Goal: Information Seeking & Learning: Learn about a topic

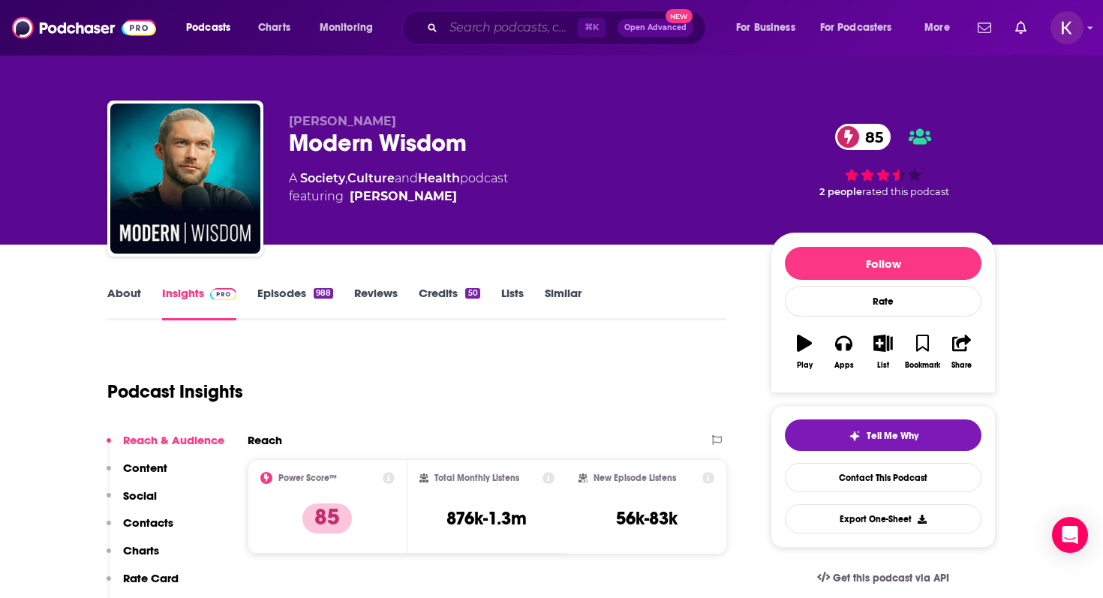
click at [472, 30] on input "Search podcasts, credits, & more..." at bounding box center [511, 28] width 134 height 24
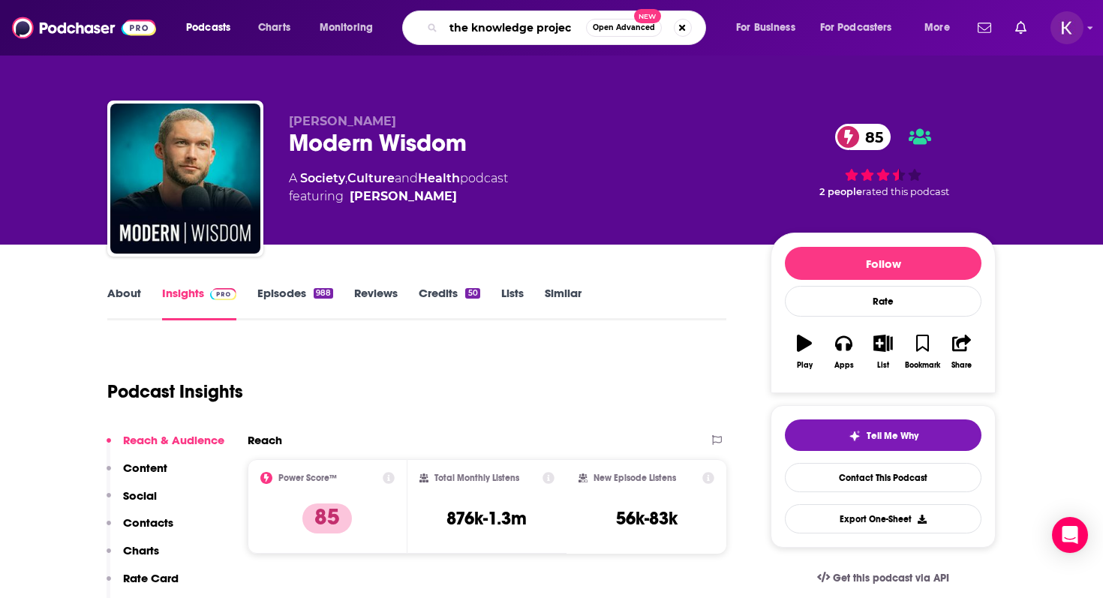
type input "the knowledge project"
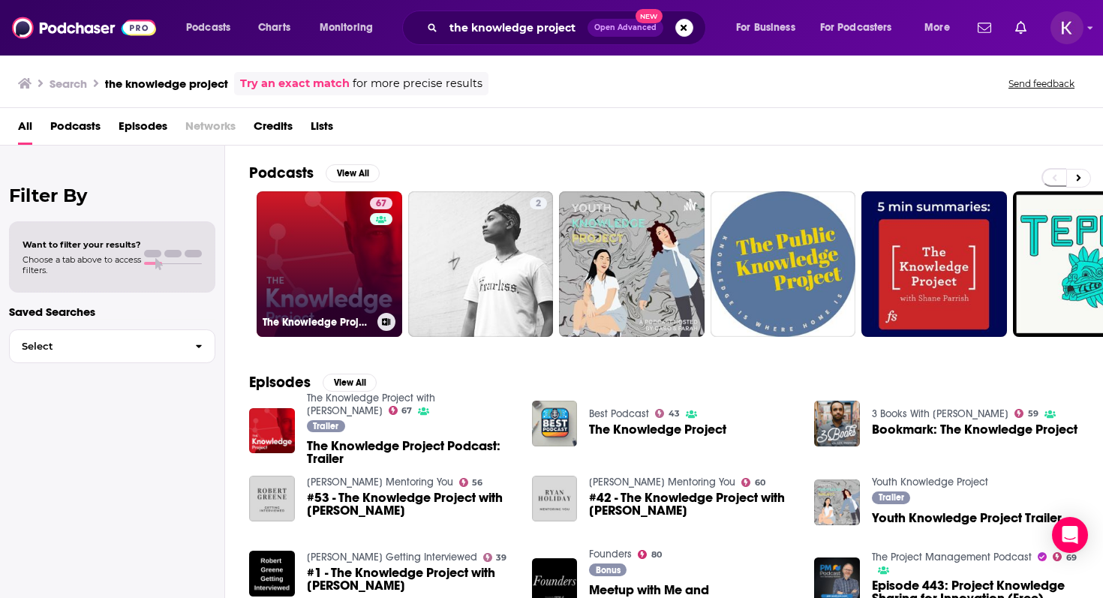
click at [329, 269] on link "67 The Knowledge Project with [PERSON_NAME]" at bounding box center [330, 264] width 146 height 146
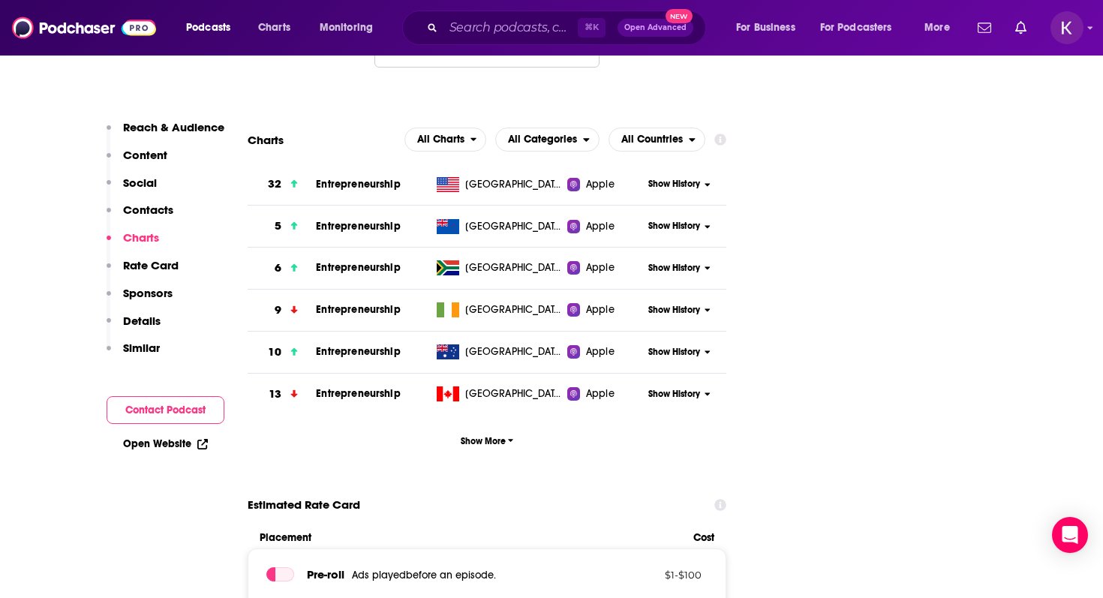
scroll to position [1742, 0]
click at [152, 215] on p "Contacts" at bounding box center [148, 210] width 50 height 14
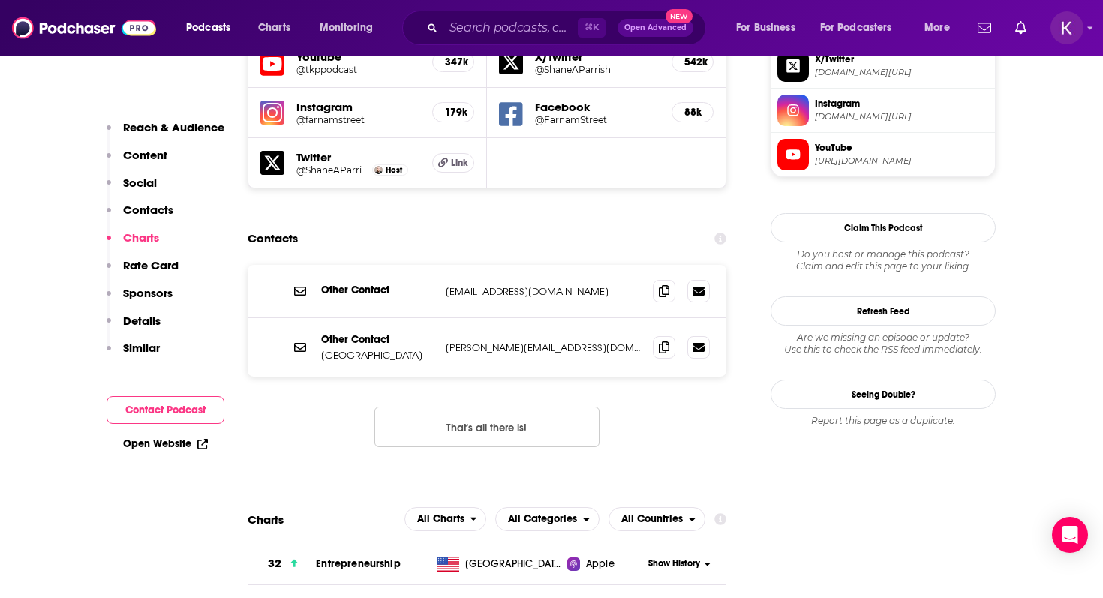
scroll to position [1352, 0]
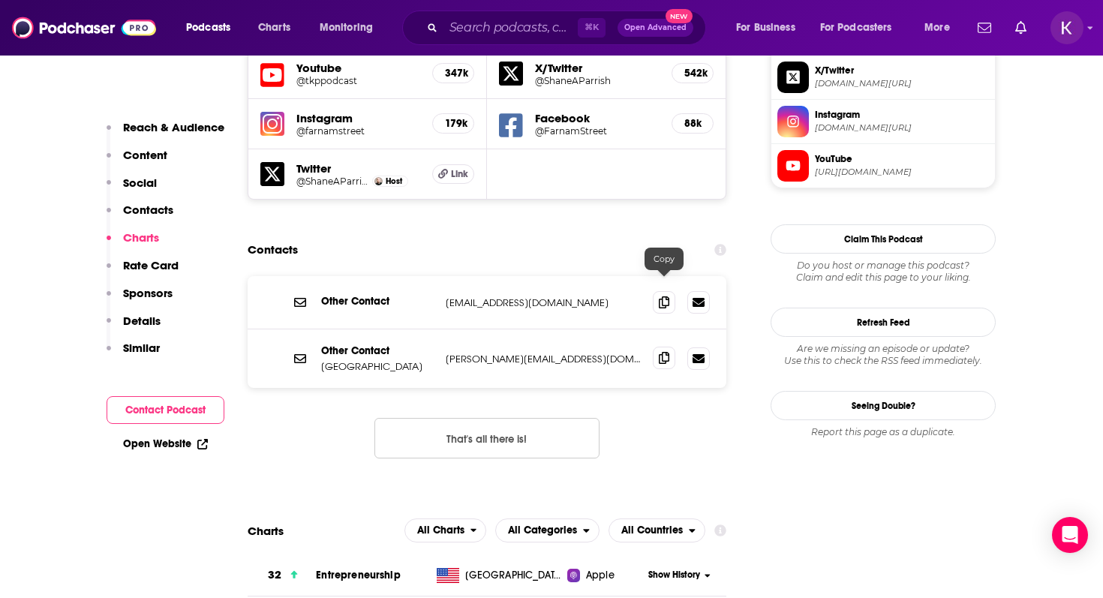
click at [666, 352] on icon at bounding box center [664, 358] width 11 height 12
click at [662, 296] on icon at bounding box center [664, 302] width 11 height 12
click at [663, 352] on icon at bounding box center [664, 358] width 11 height 12
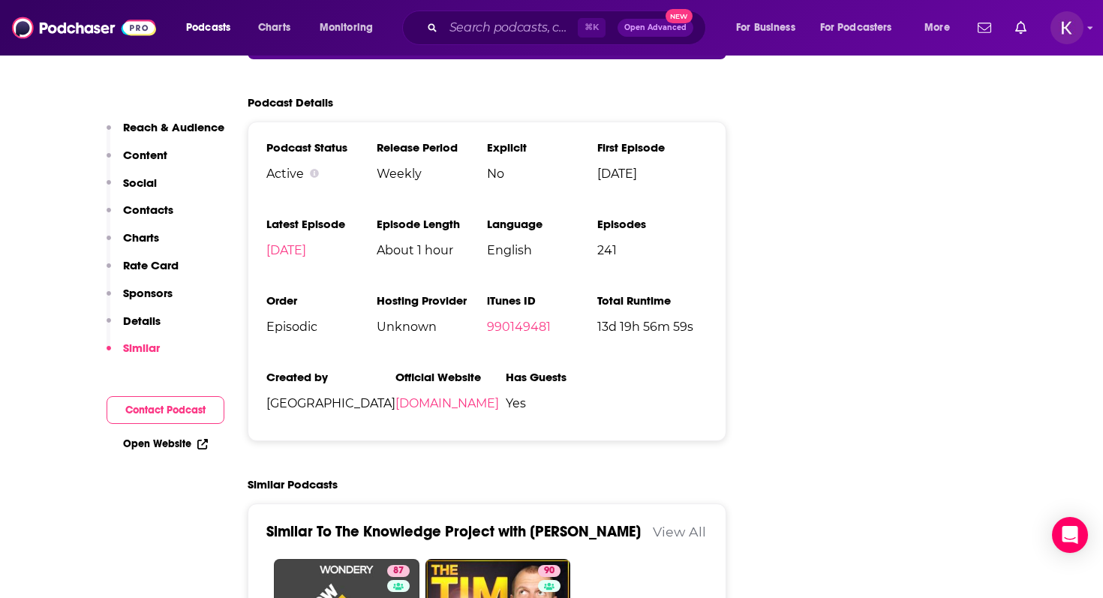
scroll to position [3215, 0]
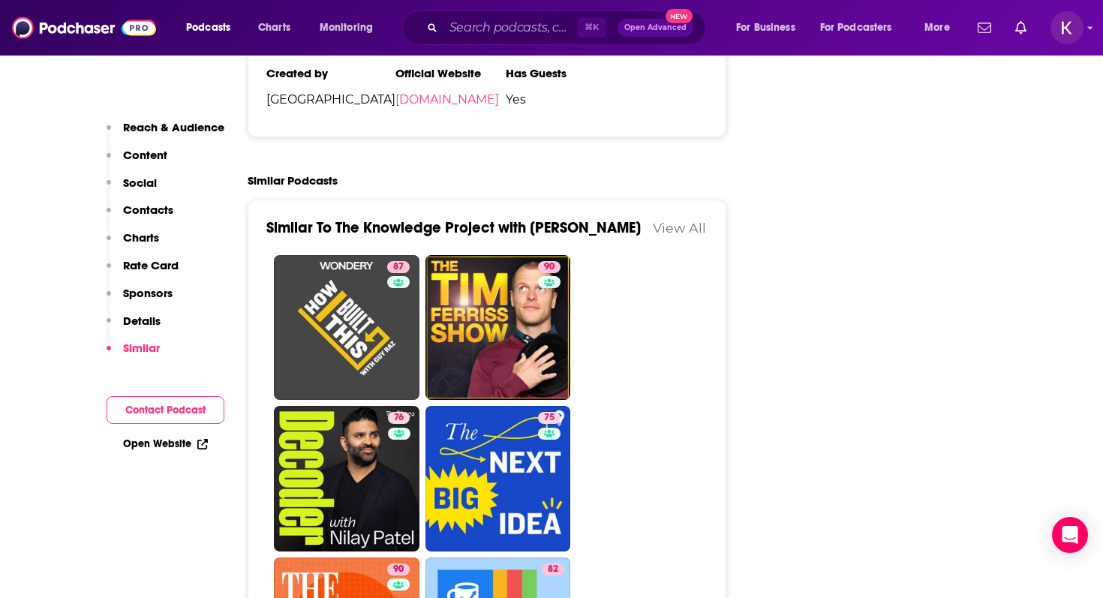
click at [187, 408] on button "Contact Podcast" at bounding box center [166, 410] width 118 height 28
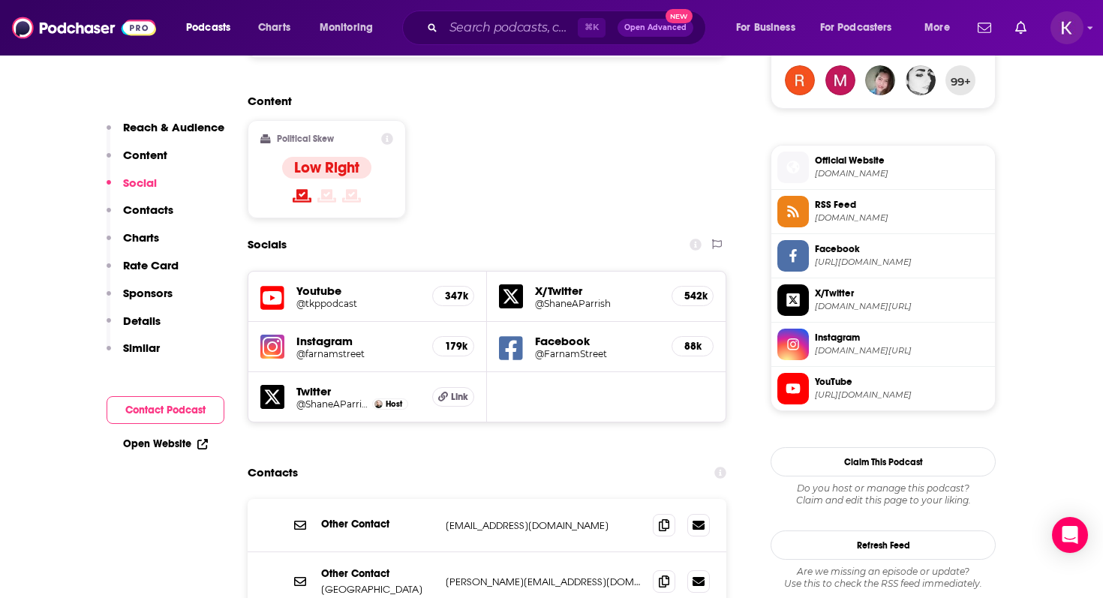
scroll to position [1030, 0]
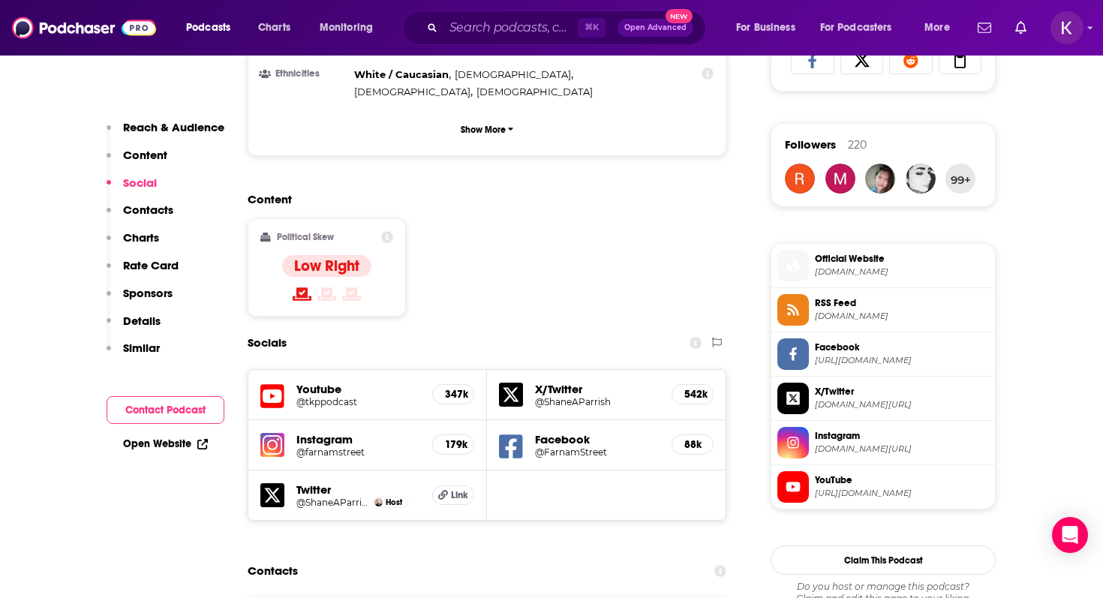
click at [850, 261] on span "Official Website" at bounding box center [902, 259] width 174 height 14
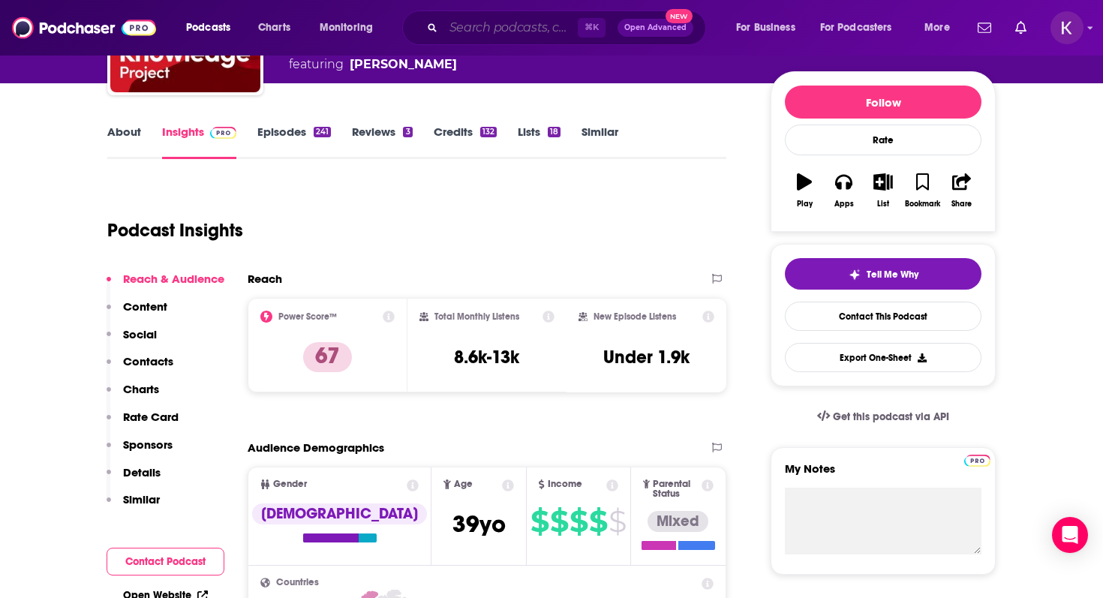
click at [483, 27] on input "Search podcasts, credits, & more..." at bounding box center [511, 28] width 134 height 24
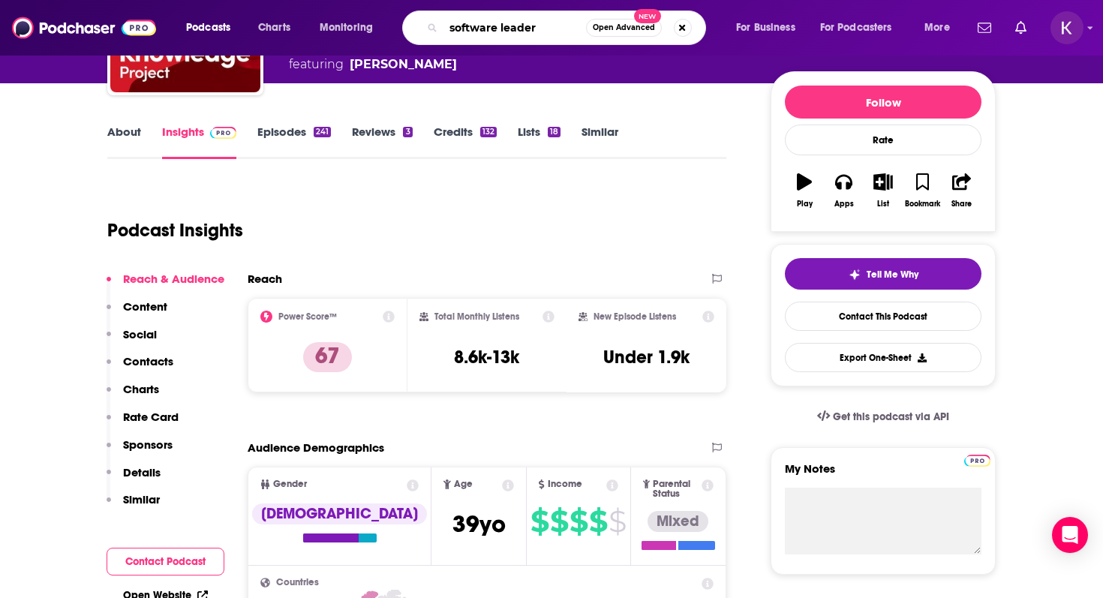
type input "software leaders"
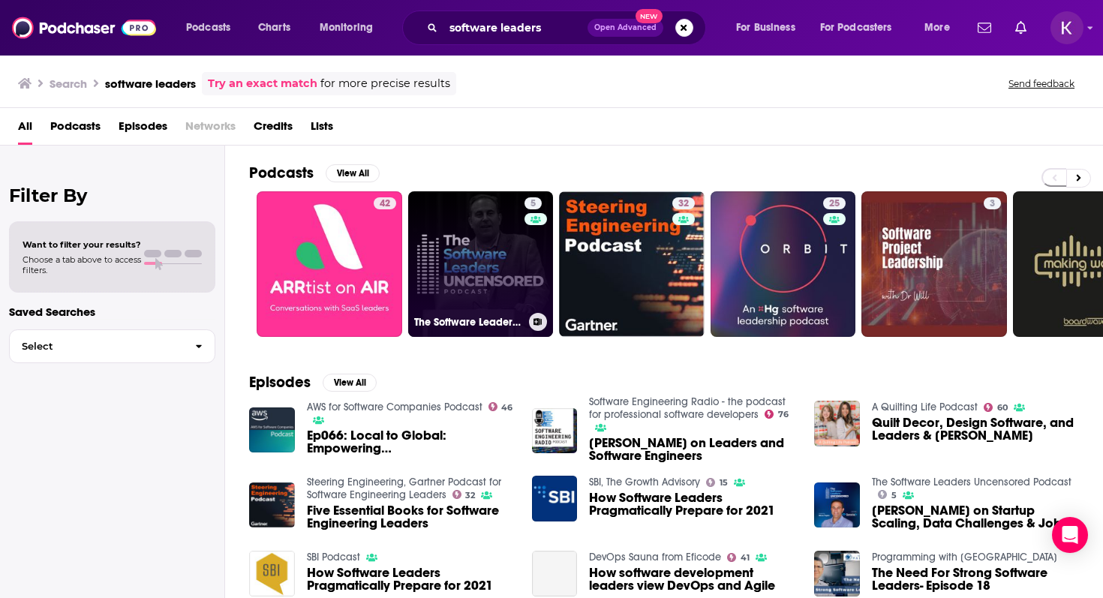
click at [491, 275] on link "5 The Software Leaders Uncensored Podcast" at bounding box center [481, 264] width 146 height 146
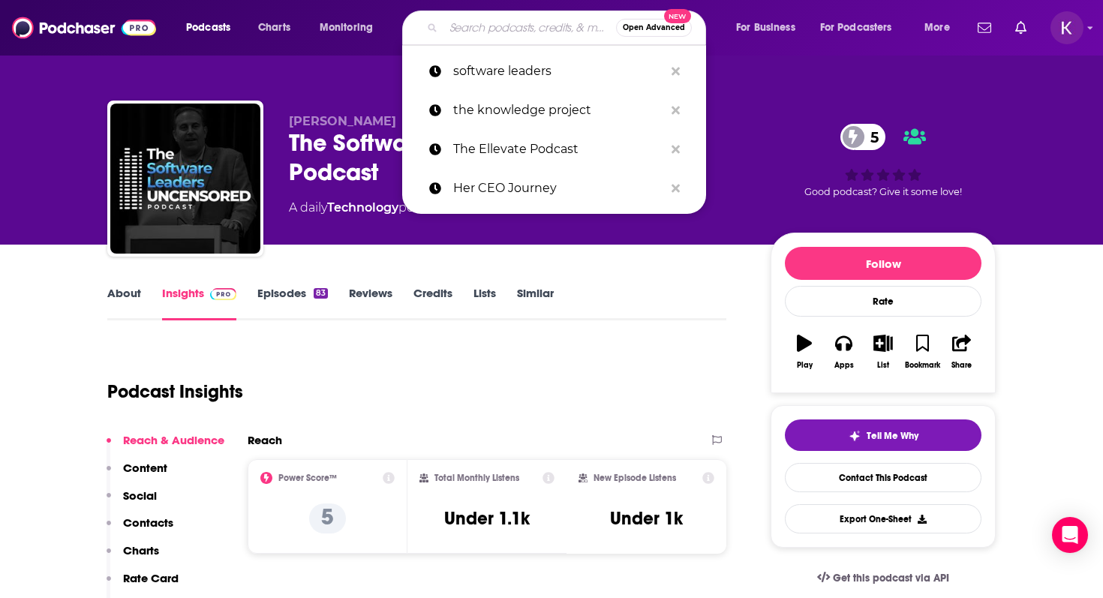
click at [489, 34] on input "Search podcasts, credits, & more..." at bounding box center [530, 28] width 173 height 24
paste input "Mindful Business Growth Podcast"
type input "Mindful Business Growth Podcast"
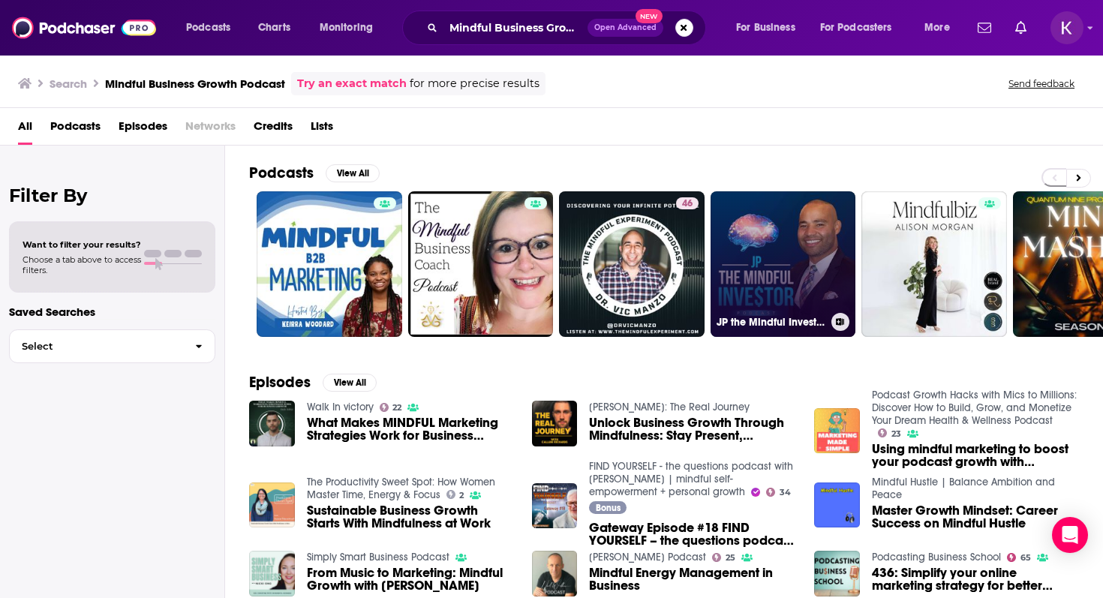
click at [777, 221] on link "JP the Mindful Investor Podcast" at bounding box center [784, 264] width 146 height 146
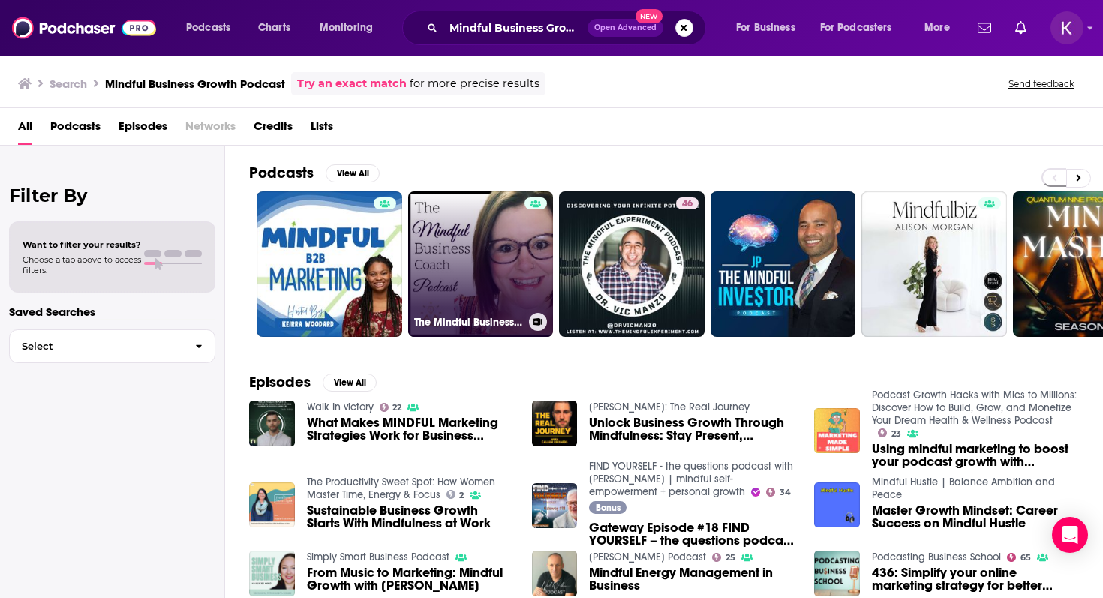
click at [453, 257] on link "The Mindful Business Coach Podcast" at bounding box center [481, 264] width 146 height 146
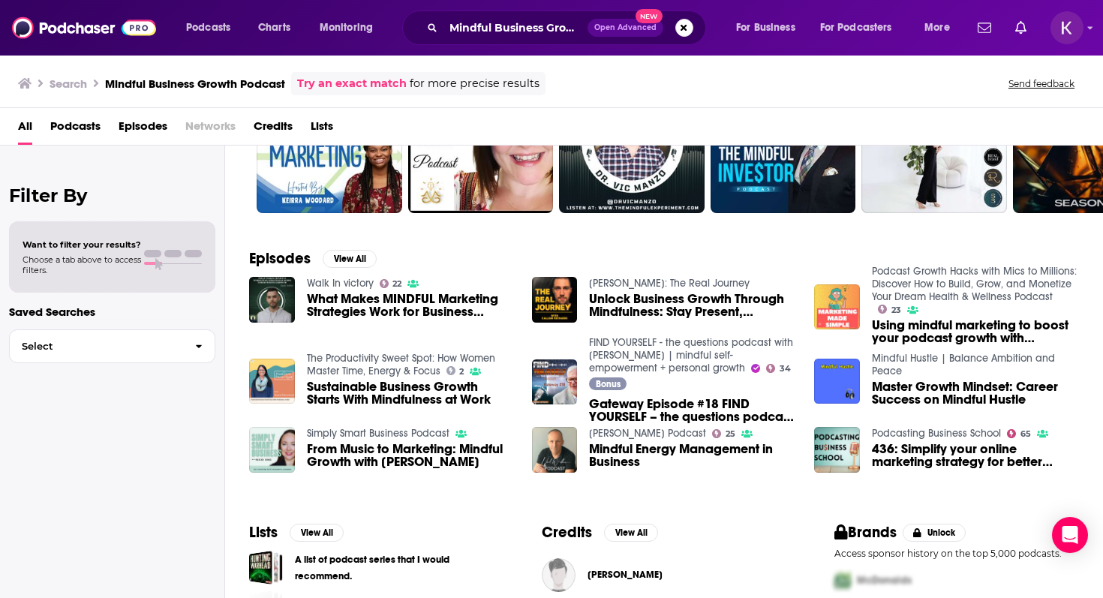
scroll to position [127, 0]
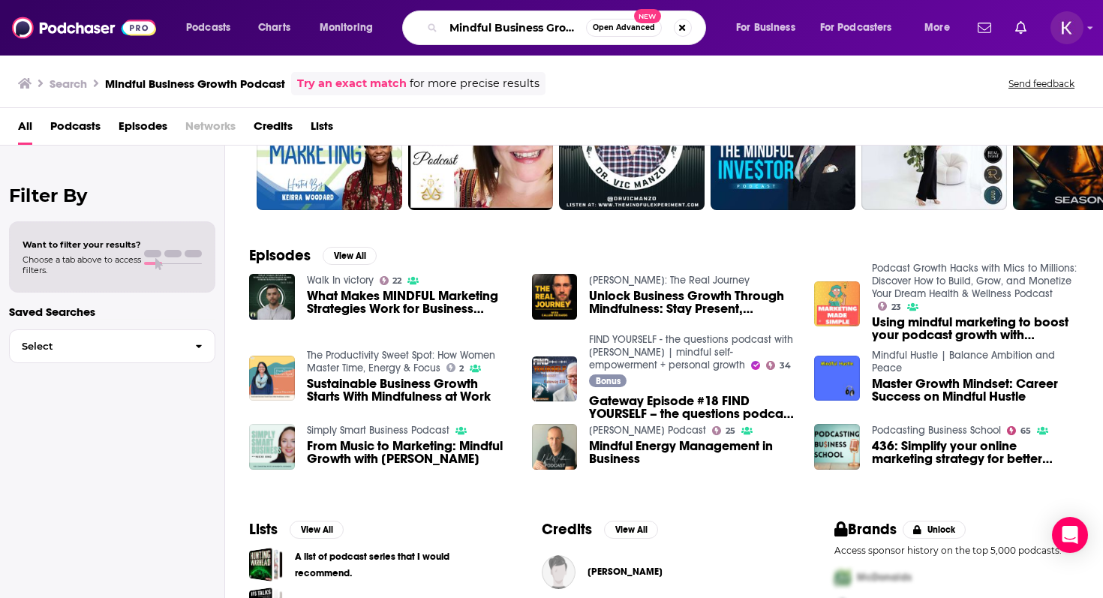
click at [489, 30] on input "Mindful Business Growth Podcast" at bounding box center [515, 28] width 143 height 24
type input "dog walk"
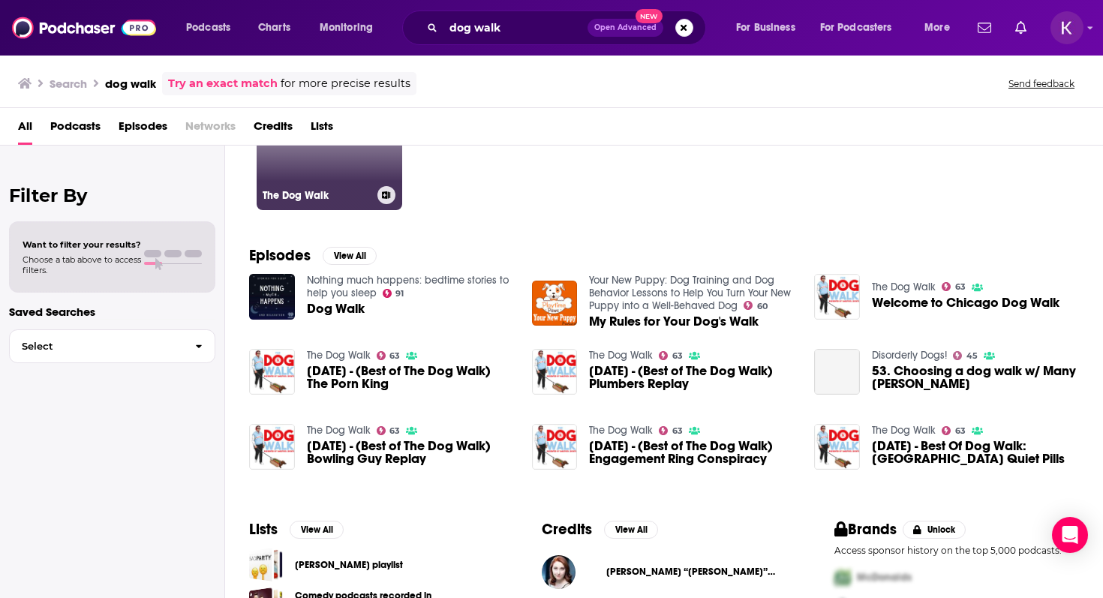
click at [350, 178] on link "[STREET_ADDRESS]" at bounding box center [330, 138] width 146 height 146
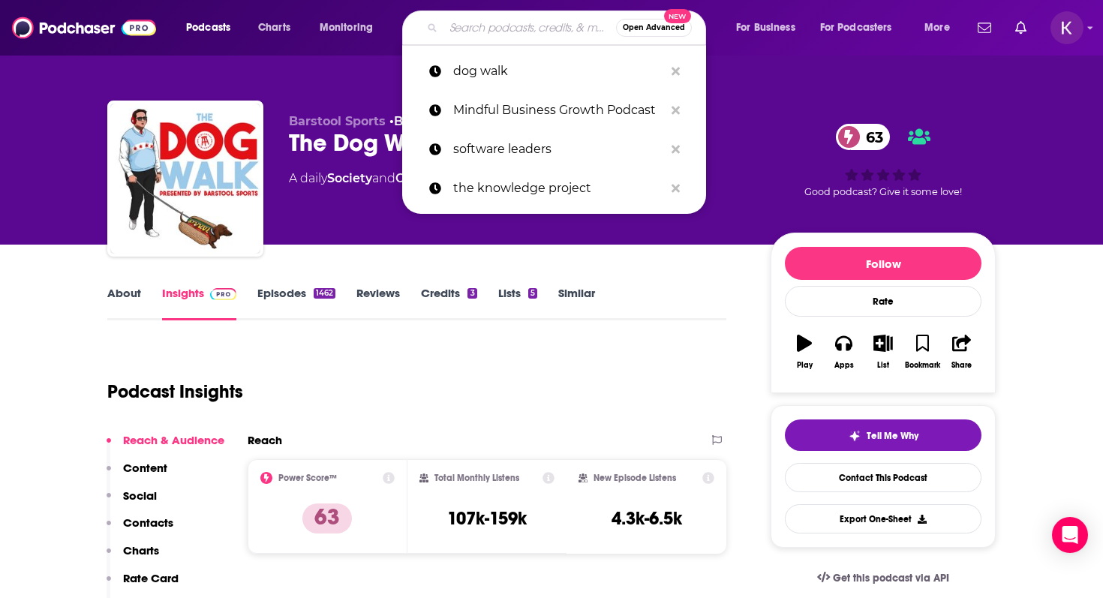
click at [485, 30] on input "Search podcasts, credits, & more..." at bounding box center [530, 28] width 173 height 24
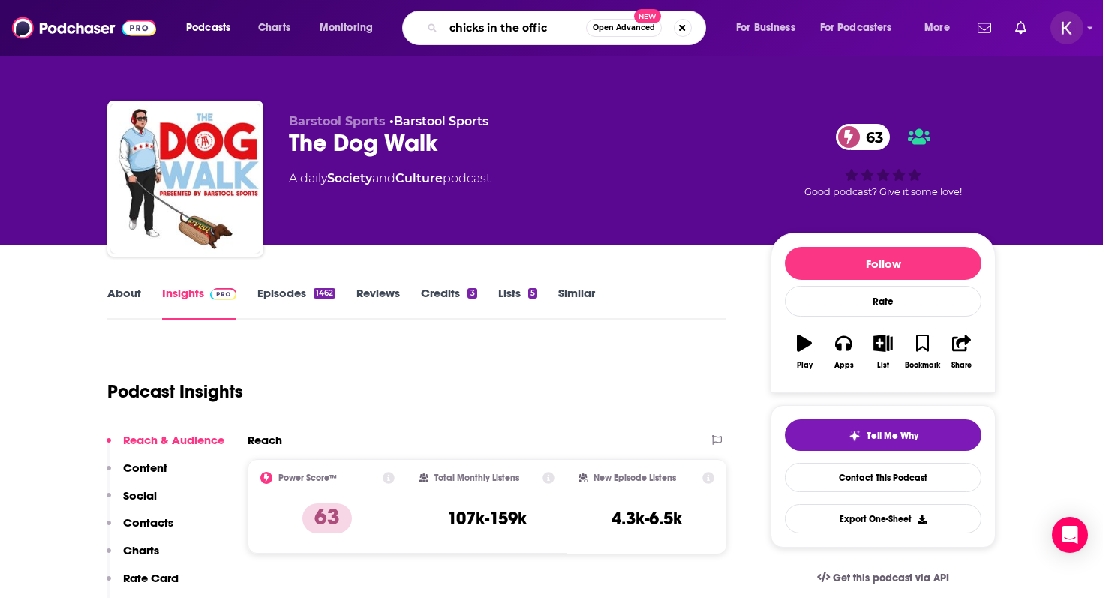
type input "chicks in the office"
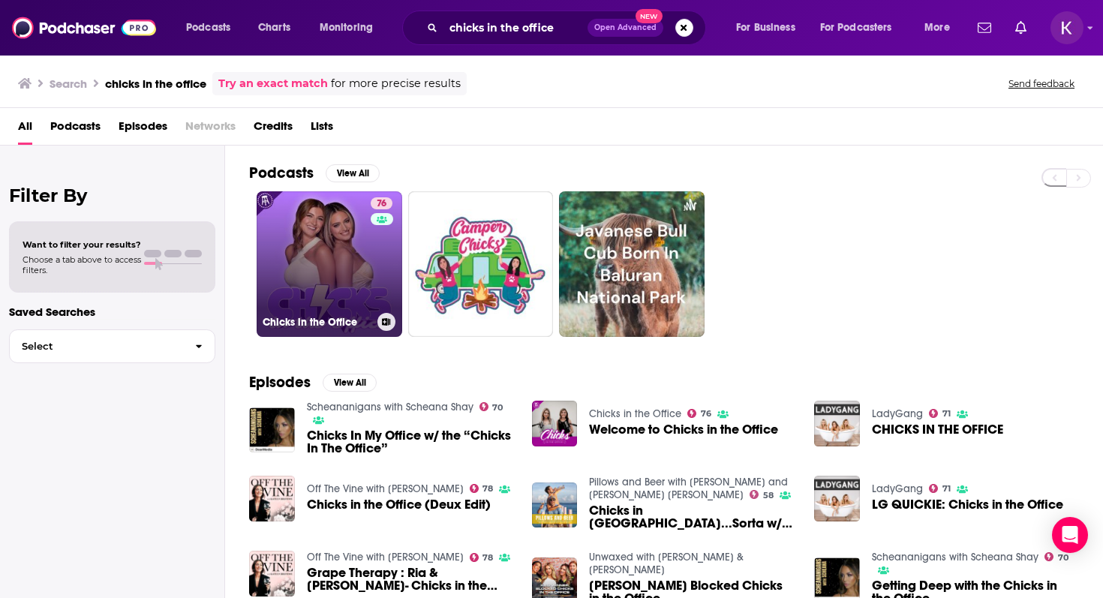
click at [321, 245] on link "76 Chicks in the Office" at bounding box center [330, 264] width 146 height 146
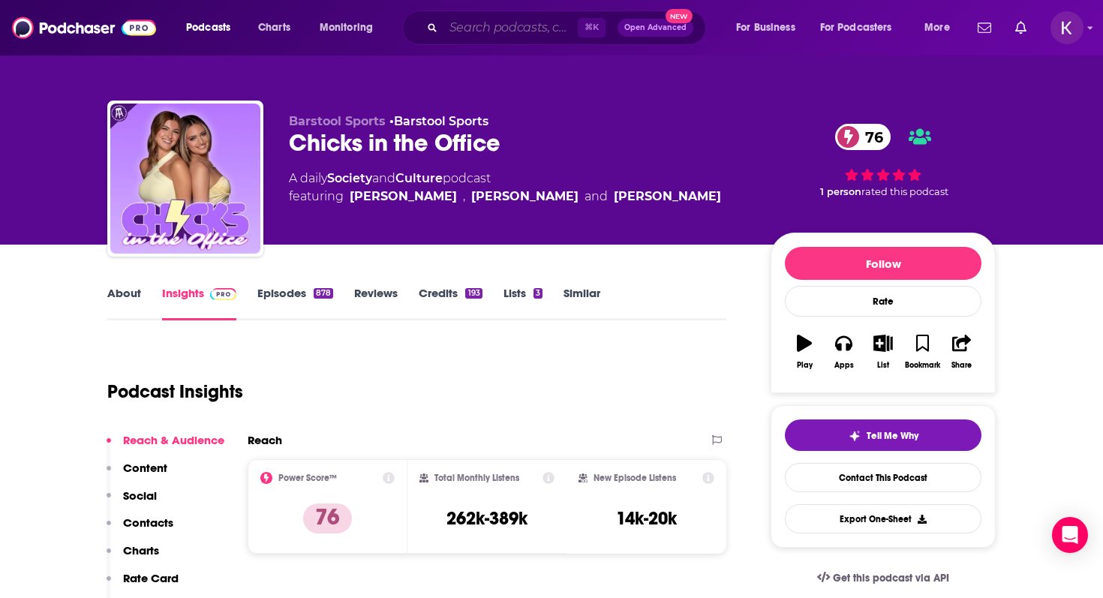
click at [487, 24] on input "Search podcasts, credits, & more..." at bounding box center [511, 28] width 134 height 24
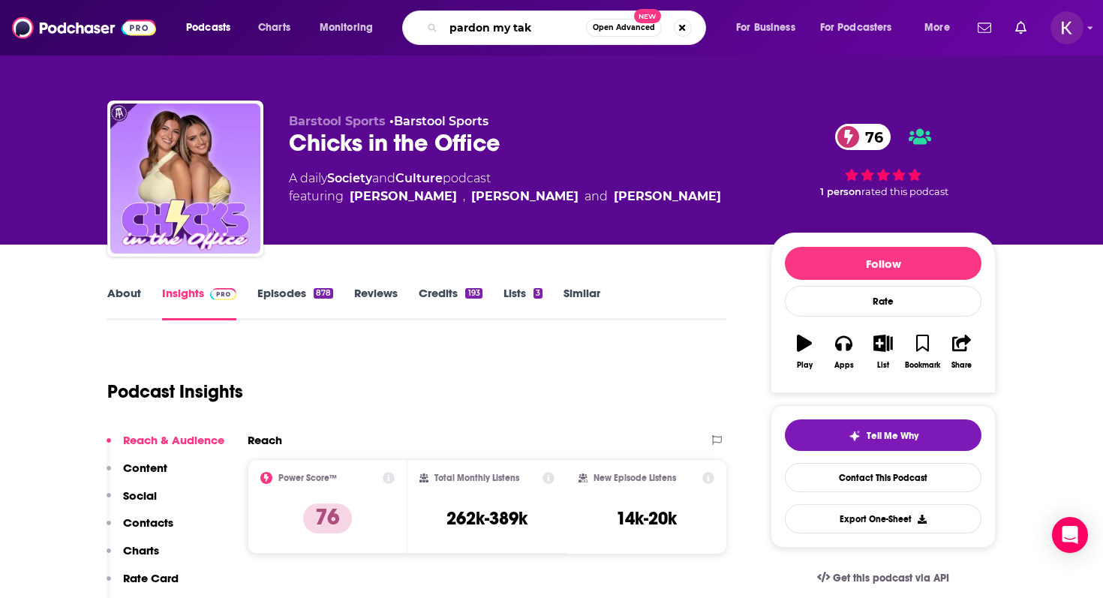
type input "pardon my take"
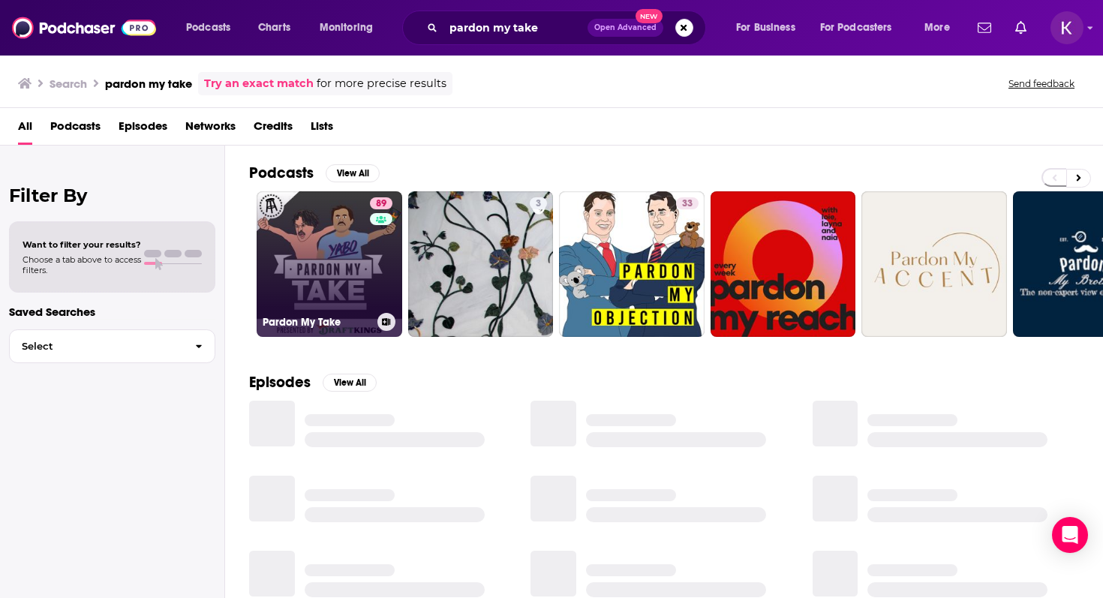
click at [335, 240] on link "89 Pardon My Take" at bounding box center [330, 264] width 146 height 146
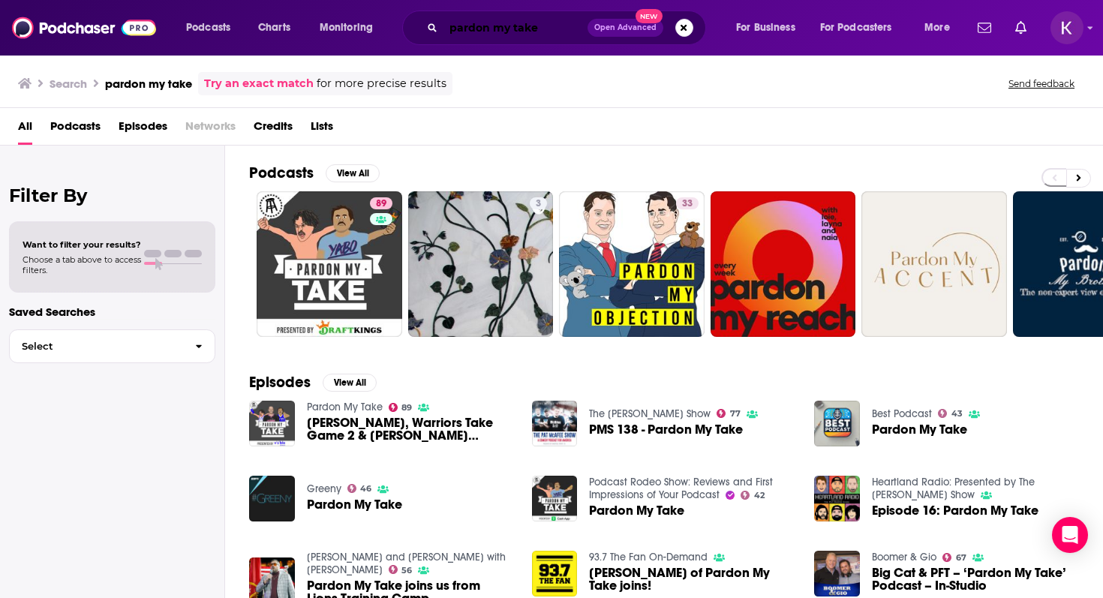
click at [512, 23] on input "pardon my take" at bounding box center [516, 28] width 144 height 24
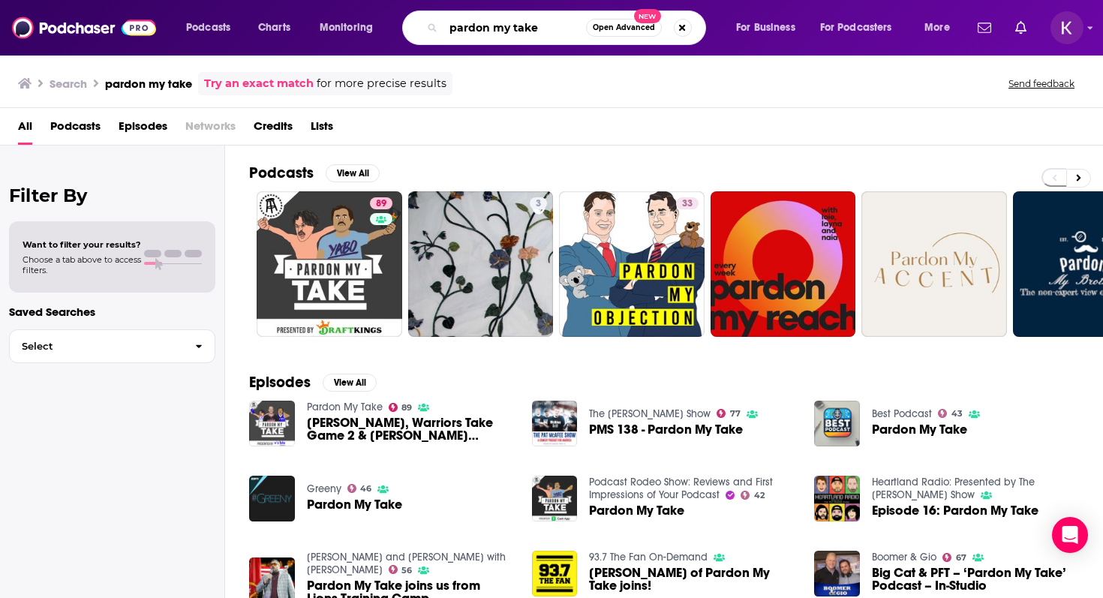
click at [512, 23] on input "pardon my take" at bounding box center [515, 28] width 143 height 24
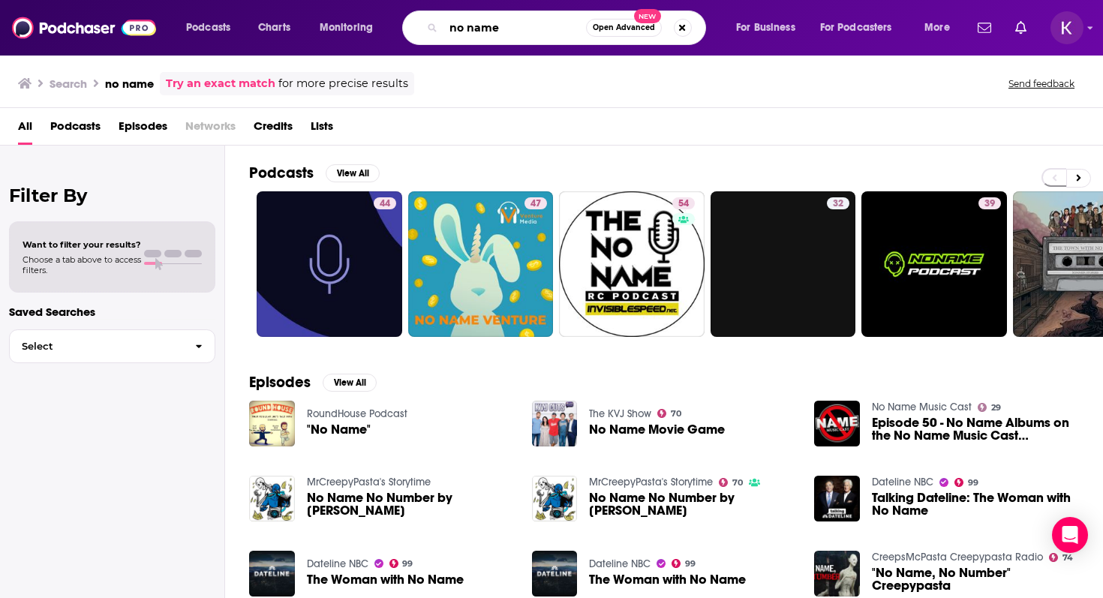
click at [494, 23] on input "no name" at bounding box center [515, 28] width 143 height 24
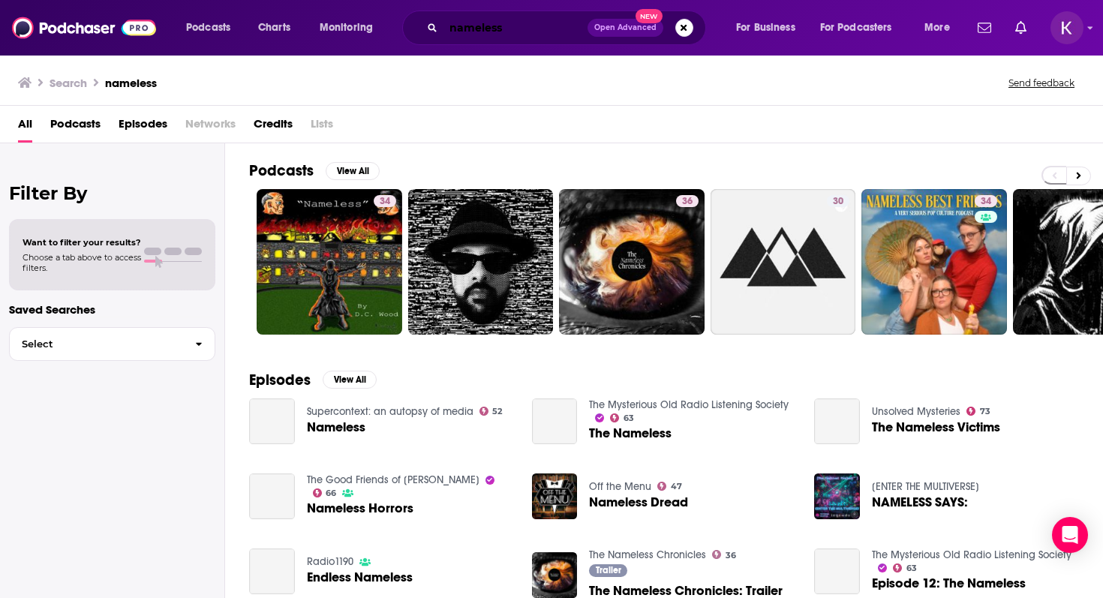
click at [480, 27] on input "nameless" at bounding box center [516, 28] width 144 height 24
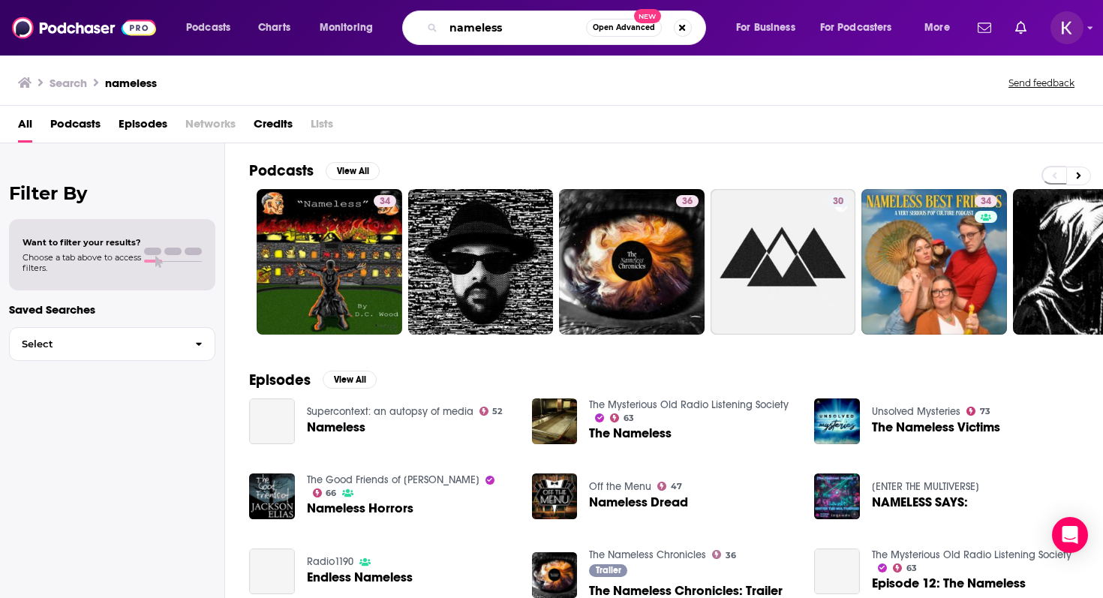
click at [480, 27] on input "nameless" at bounding box center [515, 28] width 143 height 24
type input "unnamed"
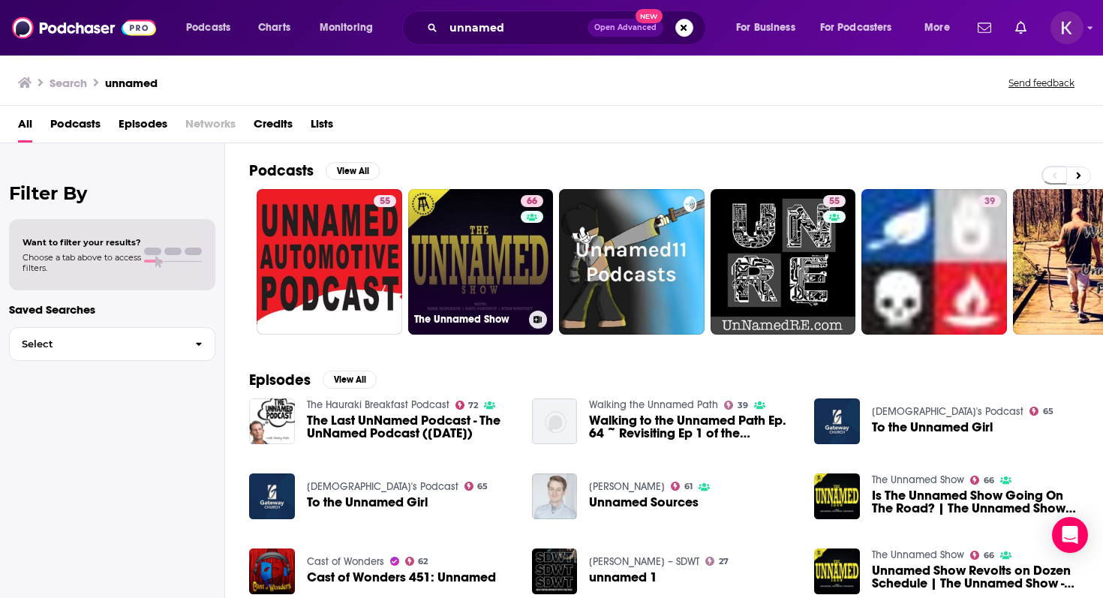
click at [490, 257] on link "66 The Unnamed Show" at bounding box center [481, 262] width 146 height 146
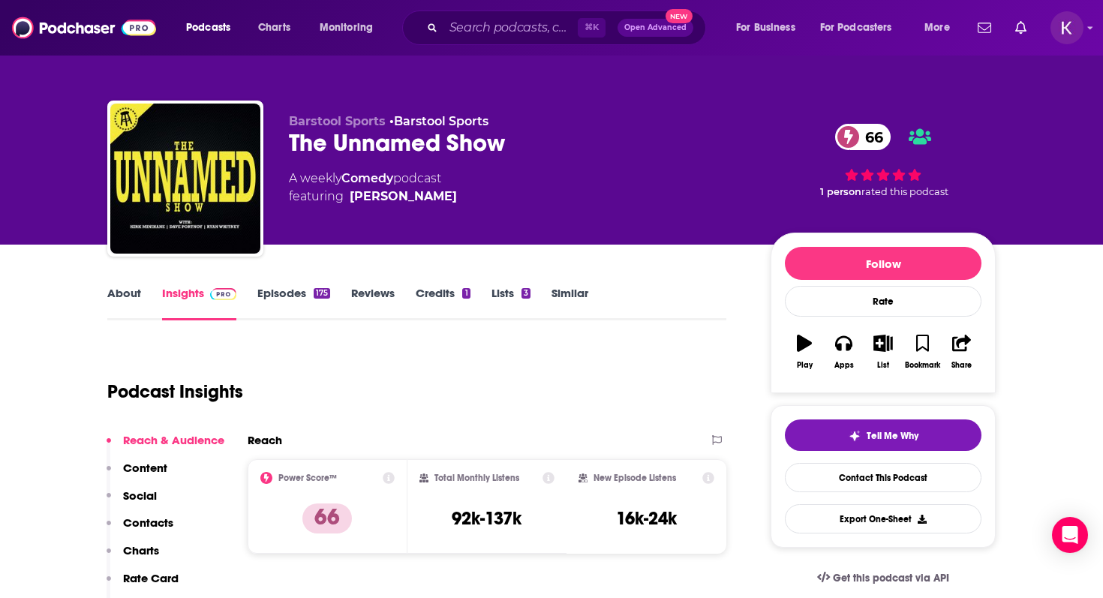
scroll to position [2, 0]
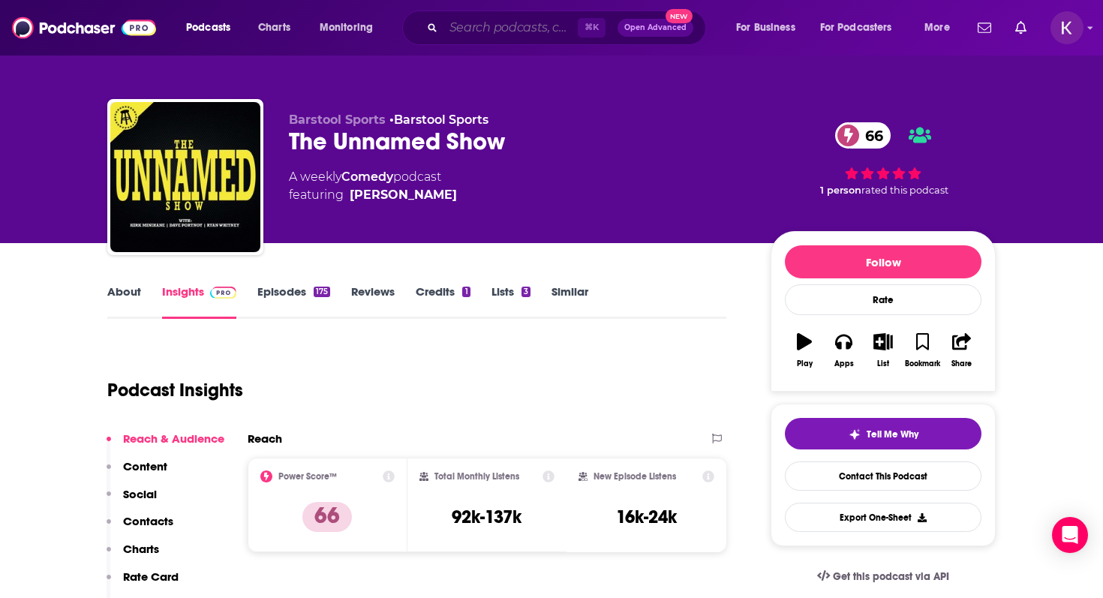
click at [502, 30] on input "Search podcasts, credits, & more..." at bounding box center [511, 28] width 134 height 24
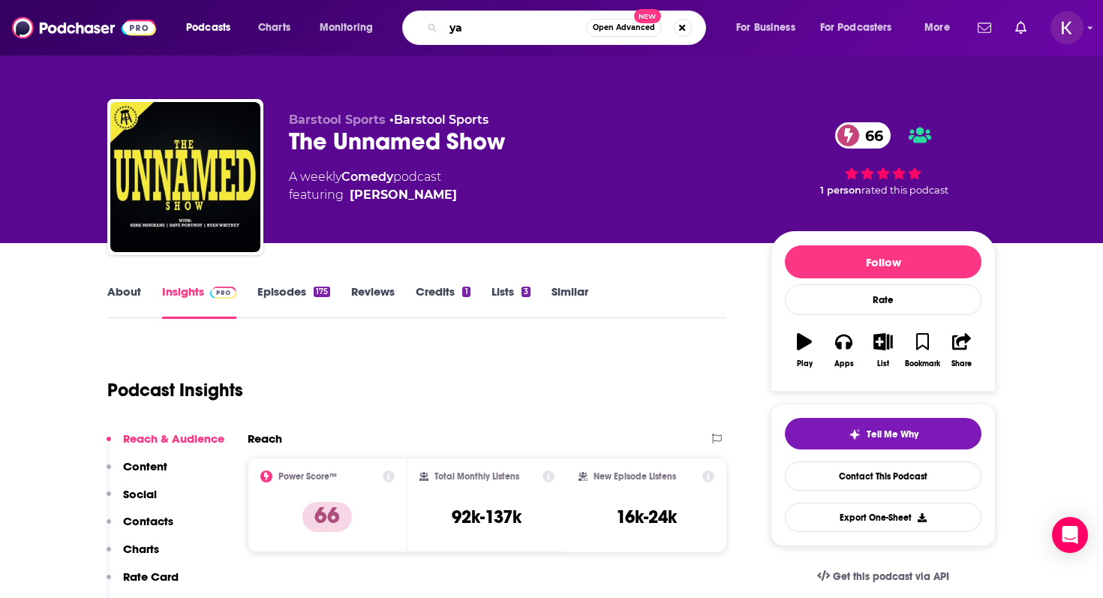
type input "yak"
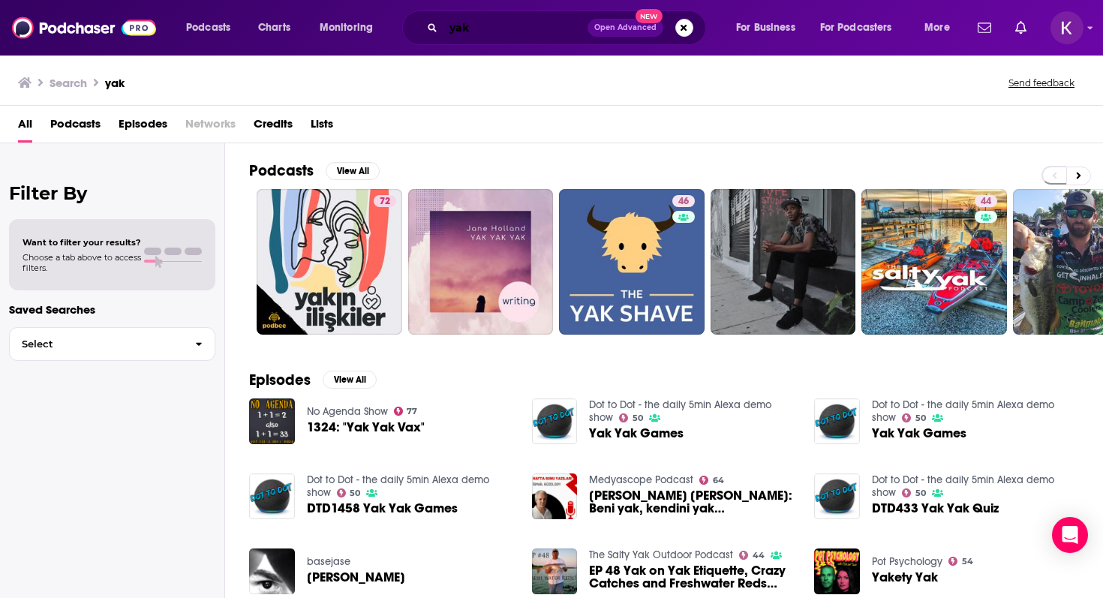
click at [447, 30] on input "yak" at bounding box center [516, 28] width 144 height 24
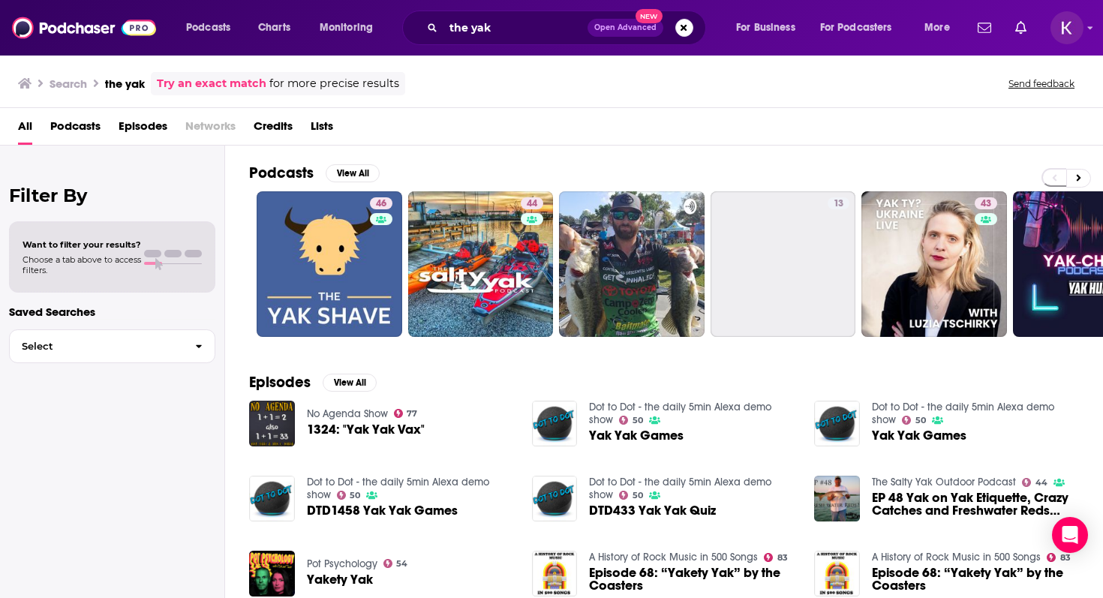
click at [459, 8] on div "Podcasts Charts Monitoring the yak Open Advanced New For Business For Podcaster…" at bounding box center [551, 28] width 1103 height 56
click at [462, 27] on input "the yak" at bounding box center [516, 28] width 144 height 24
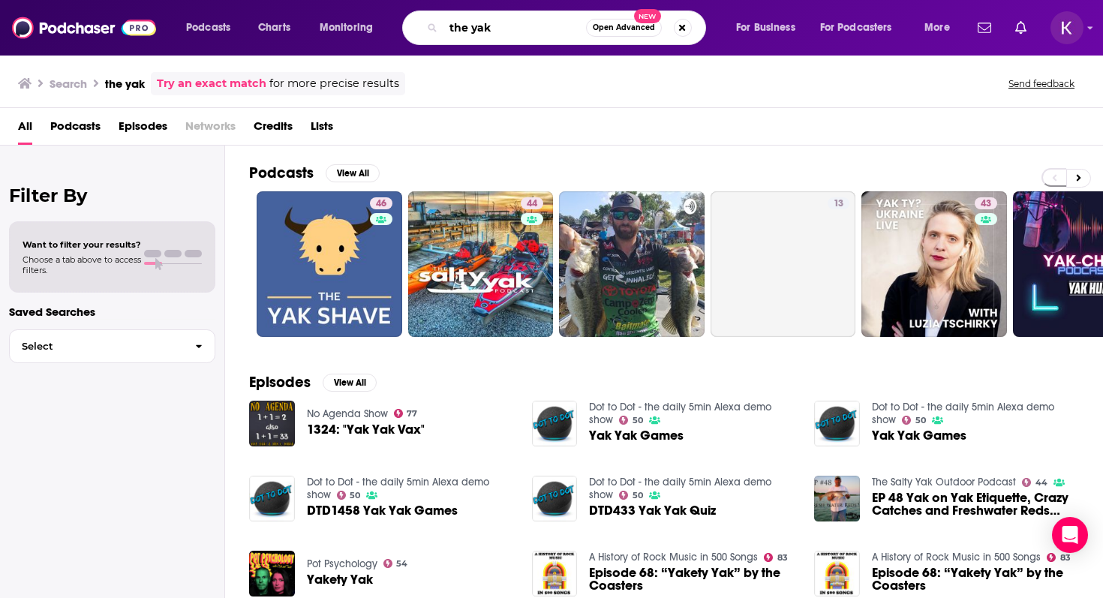
click at [462, 27] on input "the yak" at bounding box center [515, 28] width 143 height 24
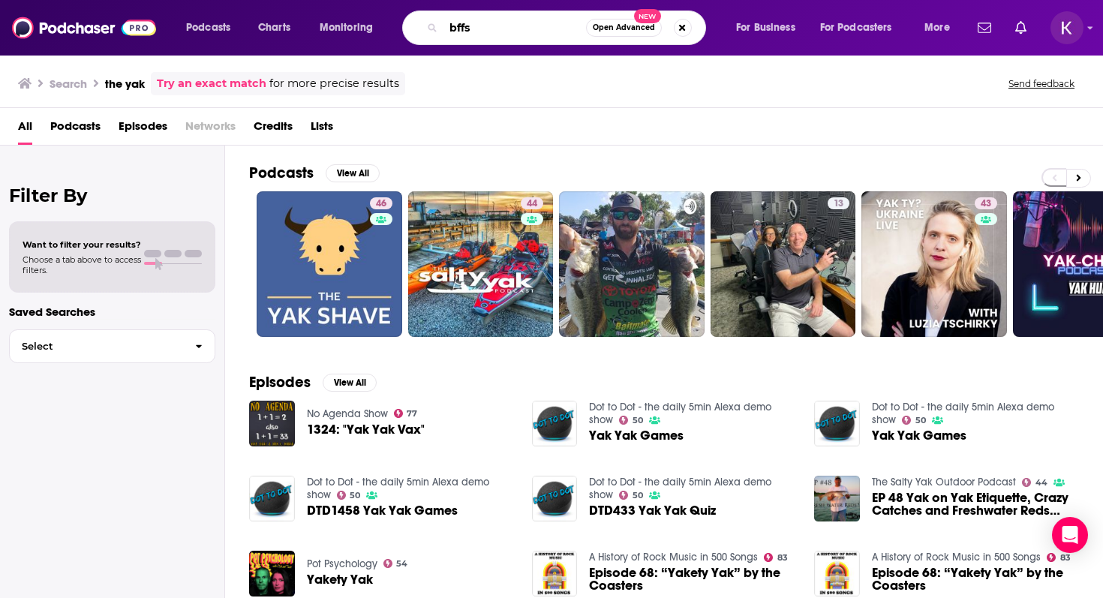
type input "bffs"
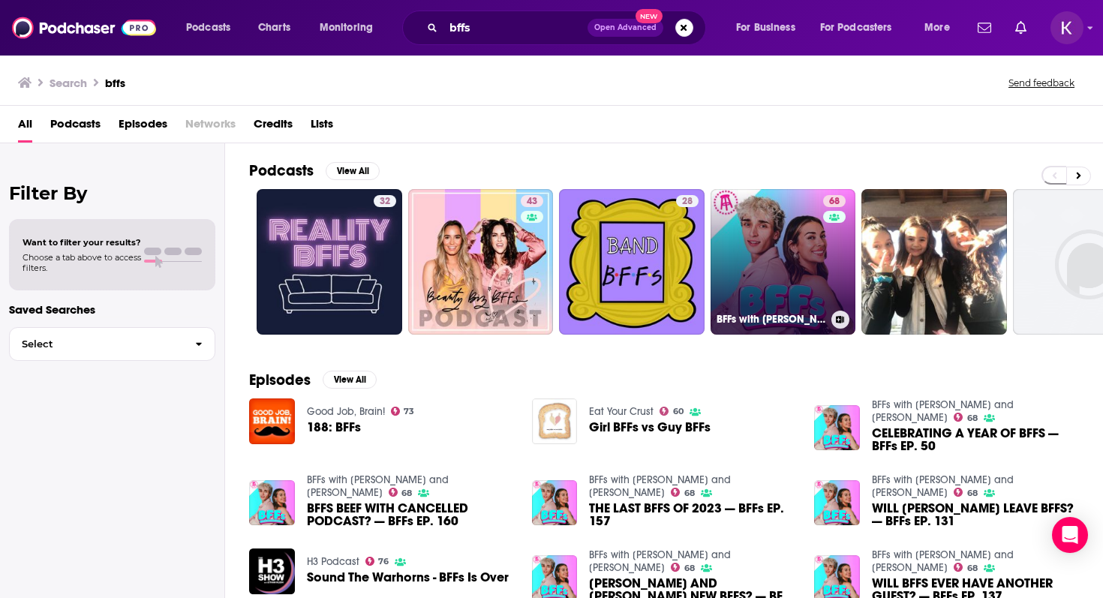
click at [800, 247] on link "68 BFFs with [PERSON_NAME] and [PERSON_NAME]" at bounding box center [784, 262] width 146 height 146
